Goal: Task Accomplishment & Management: Manage account settings

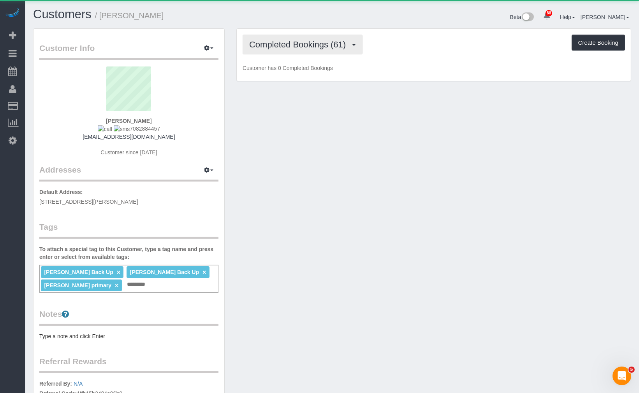
click at [282, 40] on span "Completed Bookings (61)" at bounding box center [299, 45] width 100 height 10
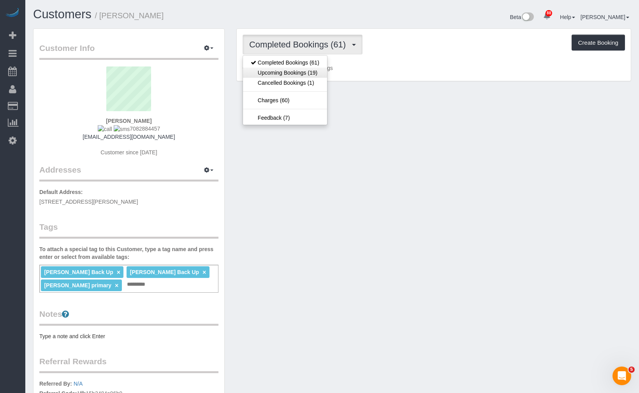
click at [286, 72] on link "Upcoming Bookings (19)" at bounding box center [285, 73] width 84 height 10
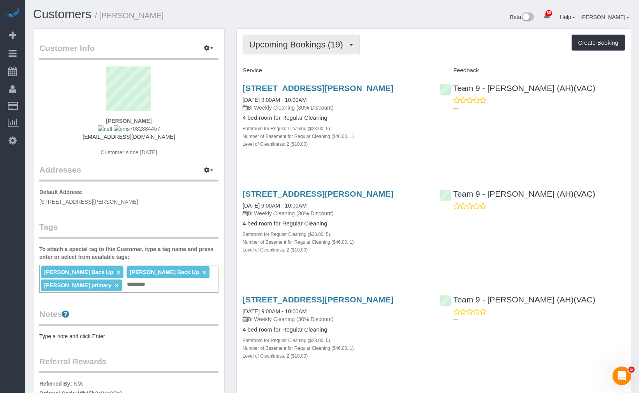
click at [298, 47] on span "Upcoming Bookings (19)" at bounding box center [298, 45] width 98 height 10
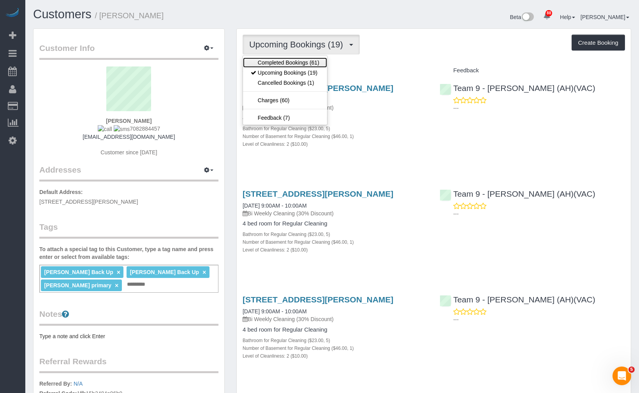
click at [292, 63] on link "Completed Bookings (61)" at bounding box center [285, 63] width 84 height 10
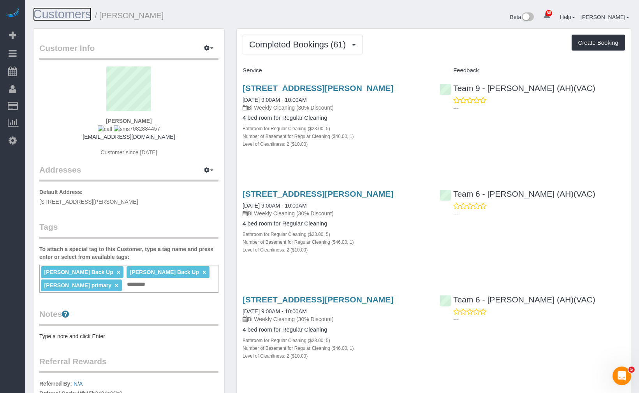
click at [78, 17] on link "Customers" at bounding box center [62, 14] width 58 height 14
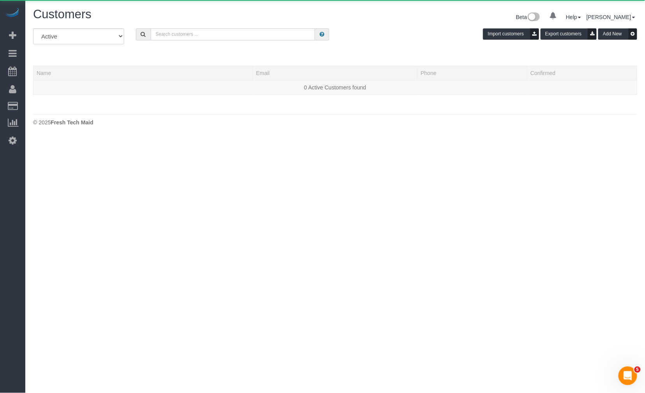
click at [225, 32] on input "text" at bounding box center [233, 34] width 164 height 12
paste input "[PERSON_NAME]"
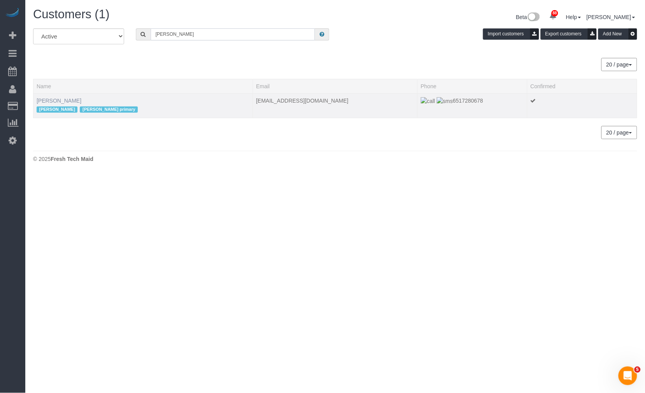
type input "[PERSON_NAME]"
click at [78, 98] on link "[PERSON_NAME]" at bounding box center [59, 101] width 45 height 6
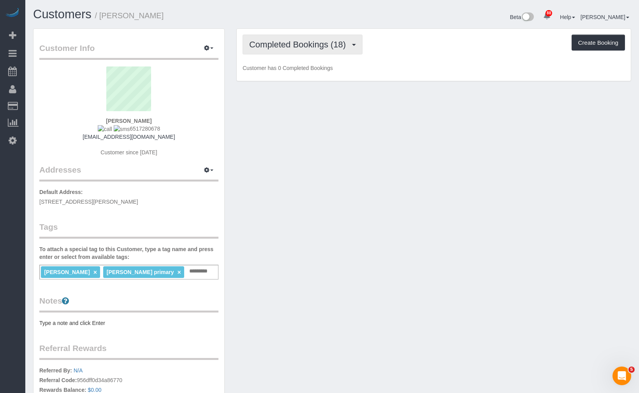
click at [307, 34] on div "Completed Bookings (18) Completed Bookings (18) Upcoming Bookings (16) Cancelle…" at bounding box center [434, 55] width 394 height 53
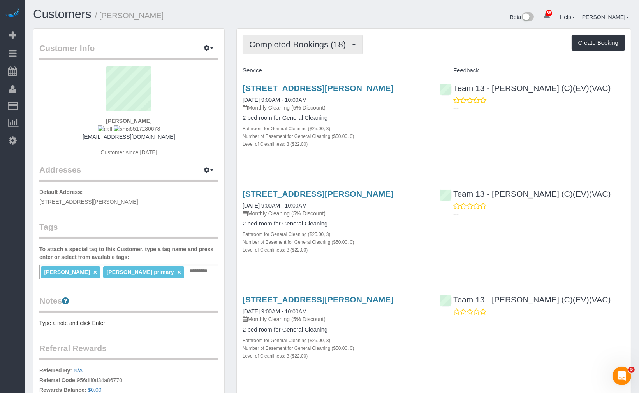
click at [304, 41] on span "Completed Bookings (18)" at bounding box center [299, 45] width 100 height 10
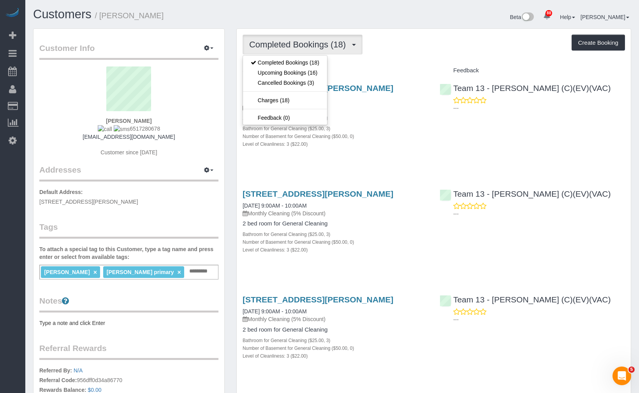
click at [434, 44] on div "Completed Bookings (18) Completed Bookings (18) Upcoming Bookings (16) Cancelle…" at bounding box center [433, 45] width 382 height 20
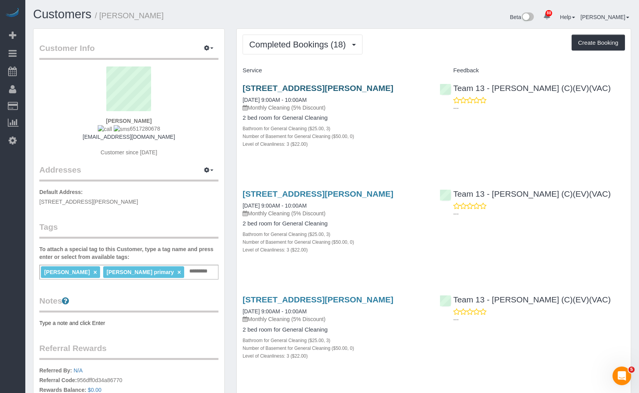
drag, startPoint x: 406, startPoint y: 85, endPoint x: 254, endPoint y: 93, distance: 152.4
click at [254, 93] on h3 "[STREET_ADDRESS][PERSON_NAME]" at bounding box center [334, 88] width 185 height 9
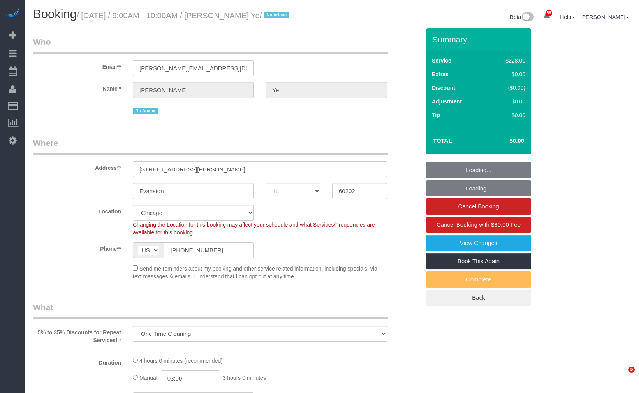
select select "IL"
select select "string:cash"
select select "number:1"
select select "number:69"
select select "number:139"
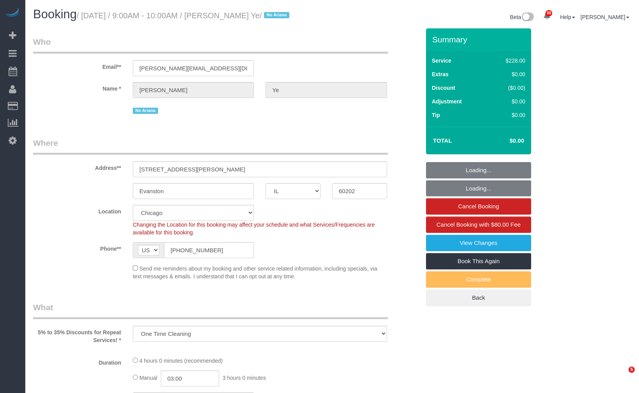
select select "number:104"
select select "object:1036"
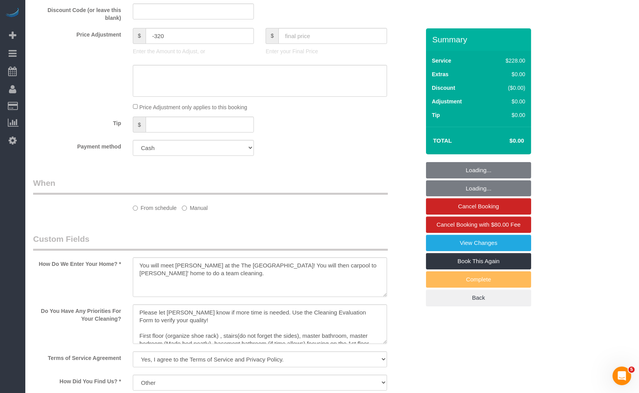
select select "spot1"
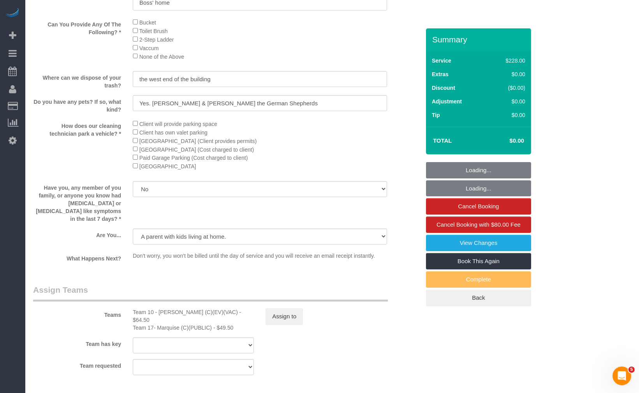
select select "512"
select select "3"
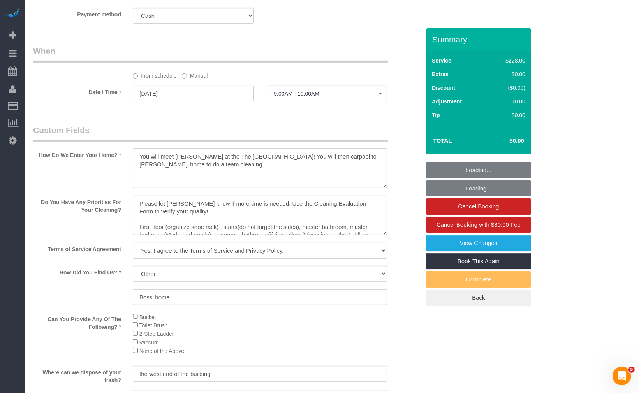
scroll to position [687, 0]
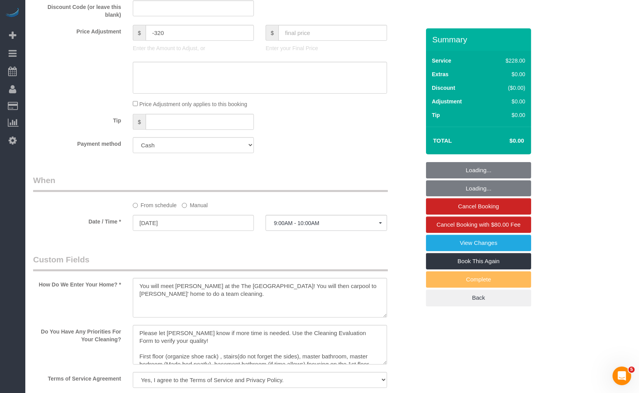
select select "3"
click at [199, 206] on label "Manual" at bounding box center [195, 204] width 26 height 11
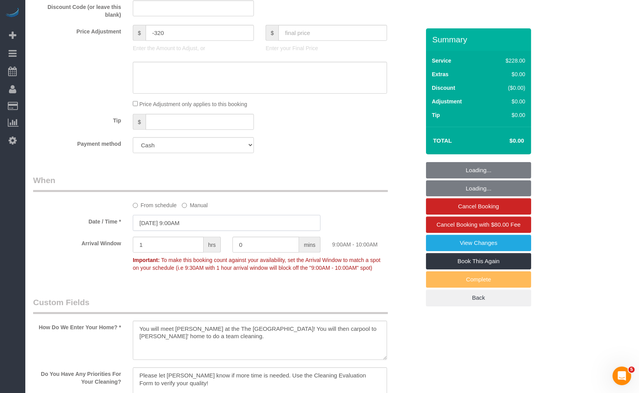
click at [191, 228] on input "10/15/2025 9:00AM" at bounding box center [227, 223] width 188 height 16
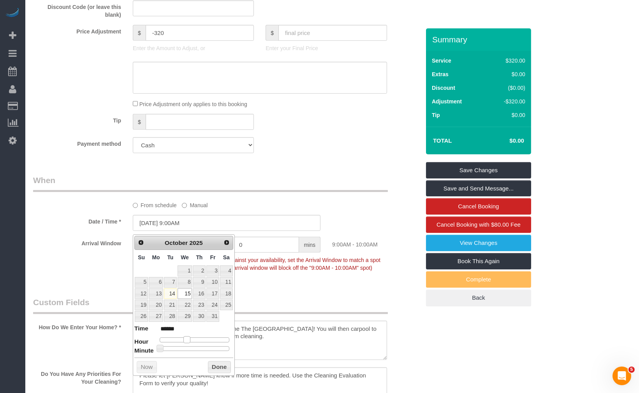
type input "10/15/2025 10:00AM"
type input "*******"
drag, startPoint x: 188, startPoint y: 340, endPoint x: 192, endPoint y: 341, distance: 4.0
click at [192, 341] on span at bounding box center [189, 340] width 7 height 7
click at [215, 370] on button "Done" at bounding box center [219, 368] width 23 height 12
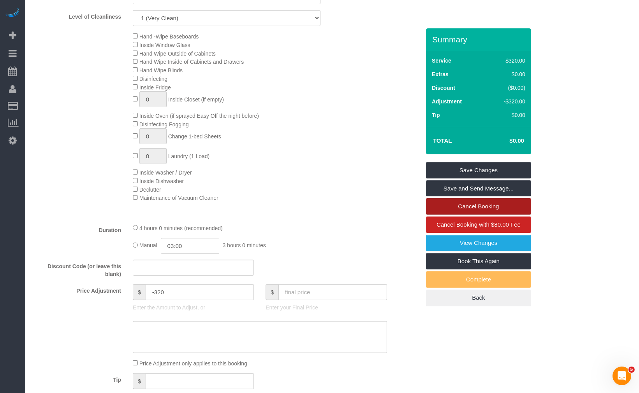
scroll to position [341, 0]
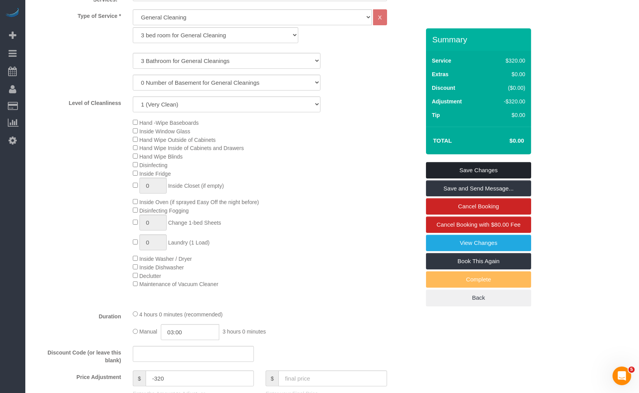
click at [480, 170] on link "Save Changes" at bounding box center [478, 170] width 105 height 16
